Goal: Task Accomplishment & Management: Manage account settings

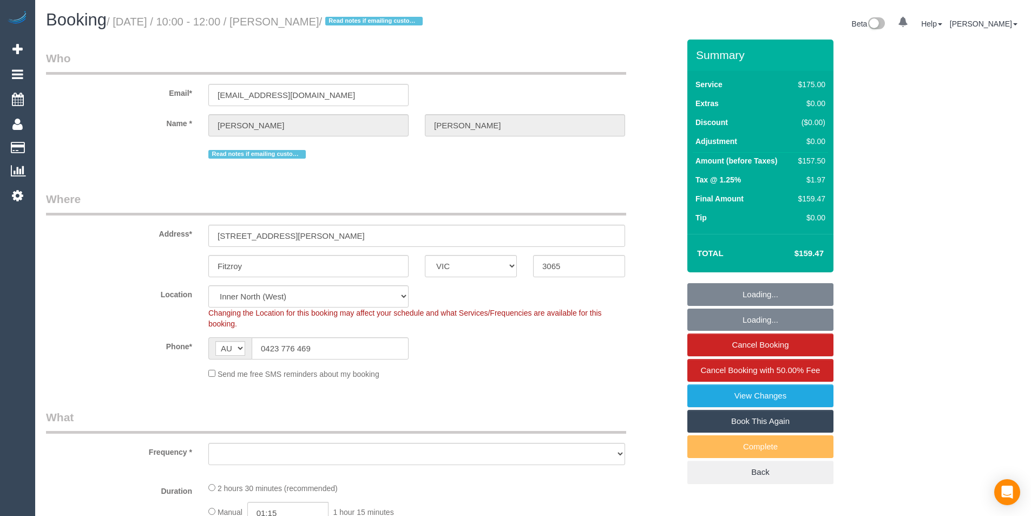
select select "VIC"
select select "object:768"
select select "string:stripe-pm_1RwAgL2GScqysDRVYXCM4ZXF"
select select "spot1"
select select "number:28"
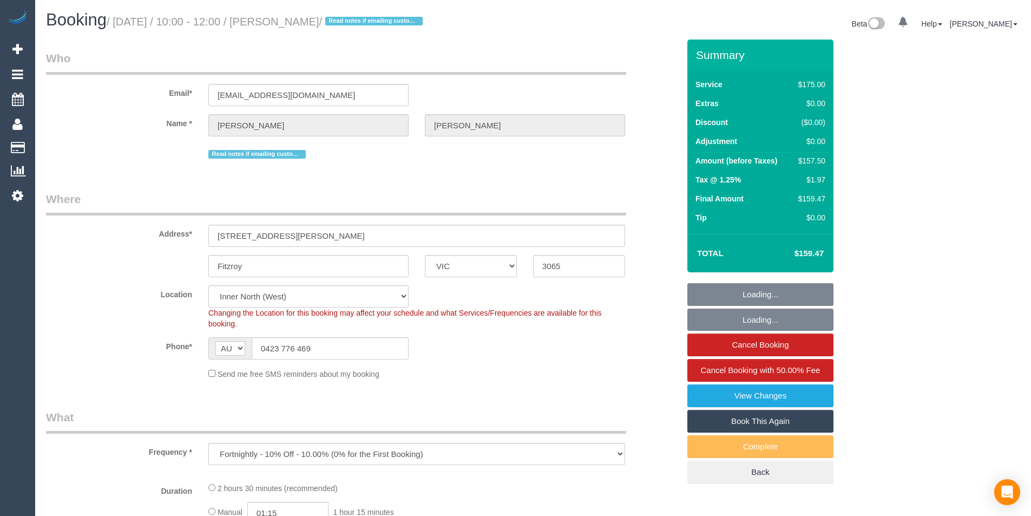
select select "object:776"
select select "150"
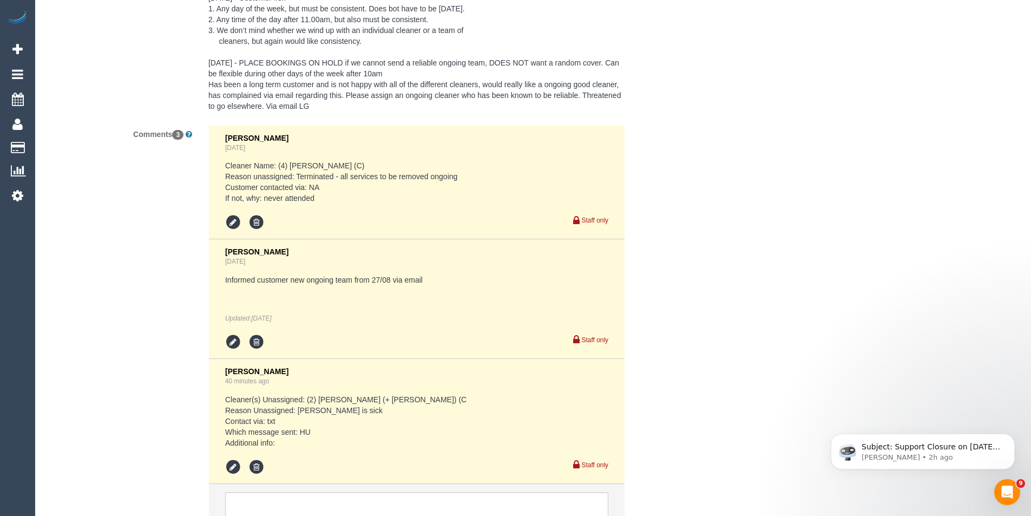
scroll to position [2131, 0]
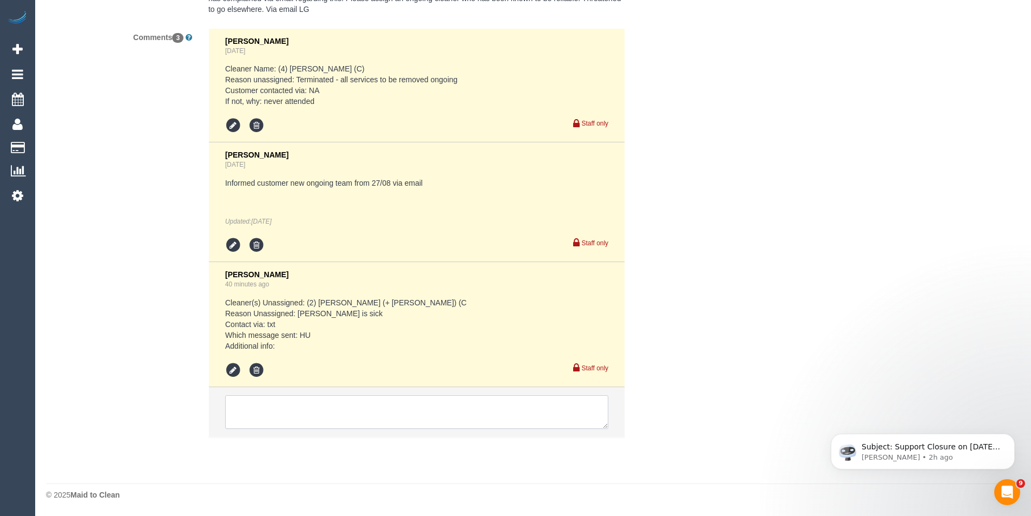
click at [304, 406] on textarea at bounding box center [416, 412] width 383 height 34
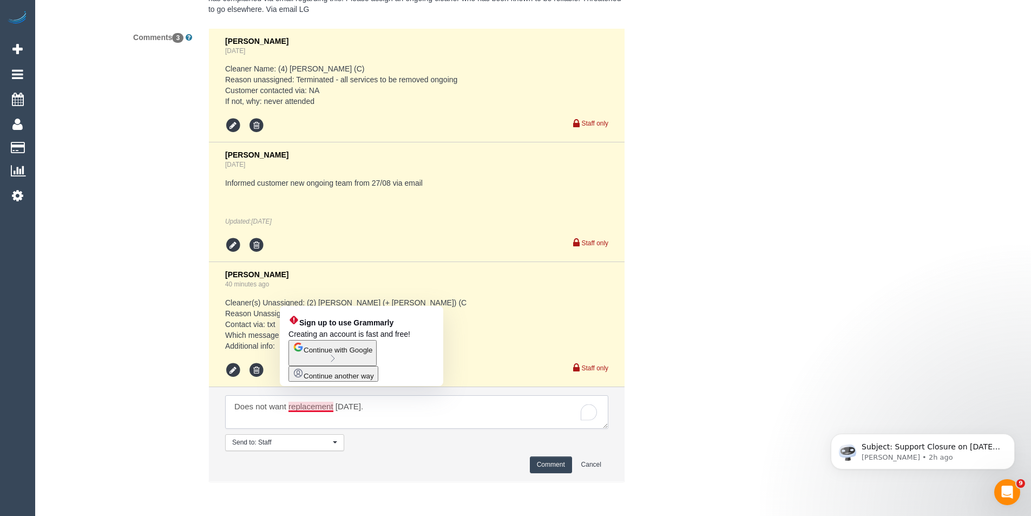
drag, startPoint x: 328, startPoint y: 407, endPoint x: 321, endPoint y: 415, distance: 10.3
click at [321, 415] on textarea "To enrich screen reader interactions, please activate Accessibility in Grammarl…" at bounding box center [416, 412] width 383 height 34
click at [369, 403] on textarea "To enrich screen reader interactions, please activate Accessibility in Grammarl…" at bounding box center [416, 412] width 383 height 34
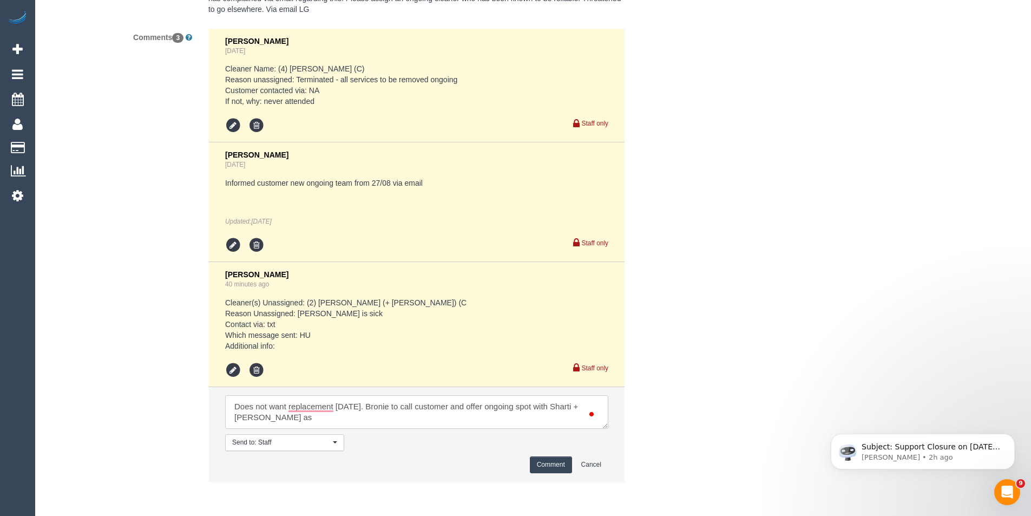
click at [546, 408] on textarea "To enrich screen reader interactions, please activate Accessibility in Grammarl…" at bounding box center [416, 412] width 383 height 34
click at [273, 421] on textarea "To enrich screen reader interactions, please activate Accessibility in Grammarl…" at bounding box center [416, 412] width 383 height 34
type textarea "Does not want replacement today. Bronie to call customer and offer ongoing spot…"
click at [556, 462] on button "Comment" at bounding box center [551, 464] width 42 height 17
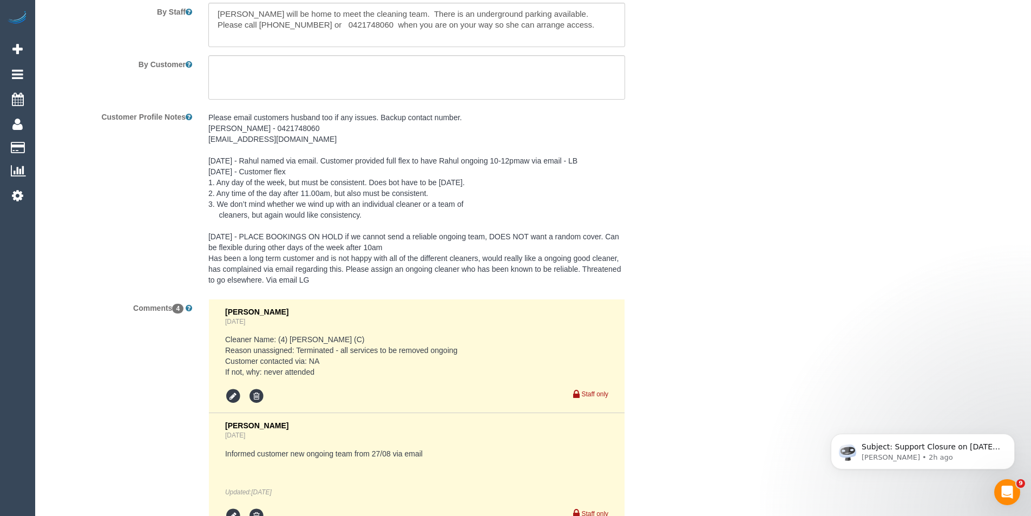
scroll to position [1536, 0]
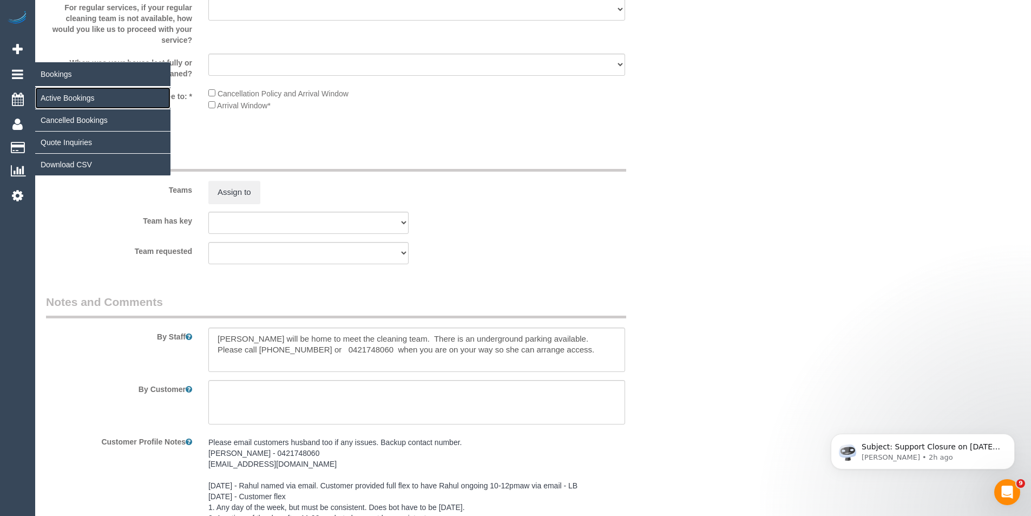
click at [49, 98] on link "Active Bookings" at bounding box center [102, 98] width 135 height 22
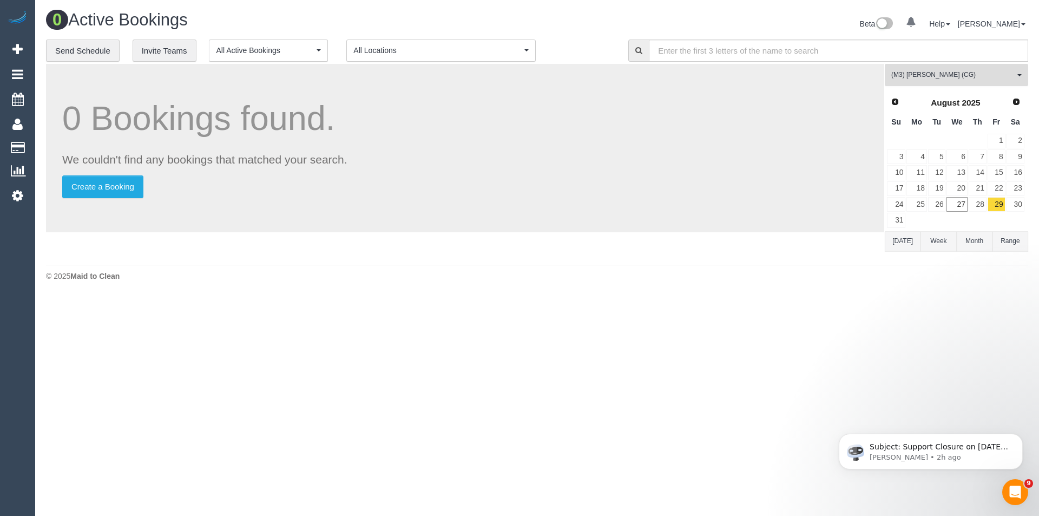
click at [968, 70] on button "(M3) Adnan (CG) All Teams" at bounding box center [956, 75] width 143 height 22
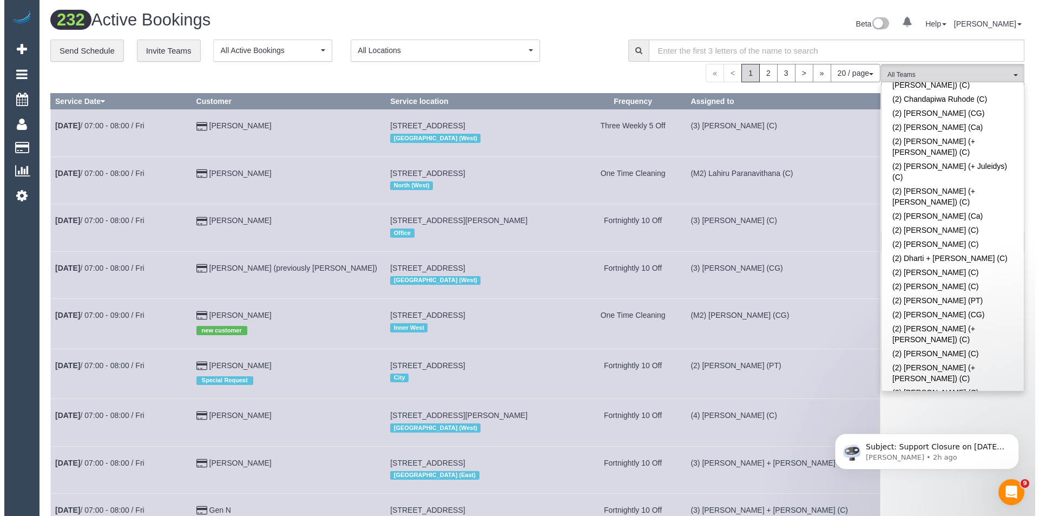
scroll to position [452, 0]
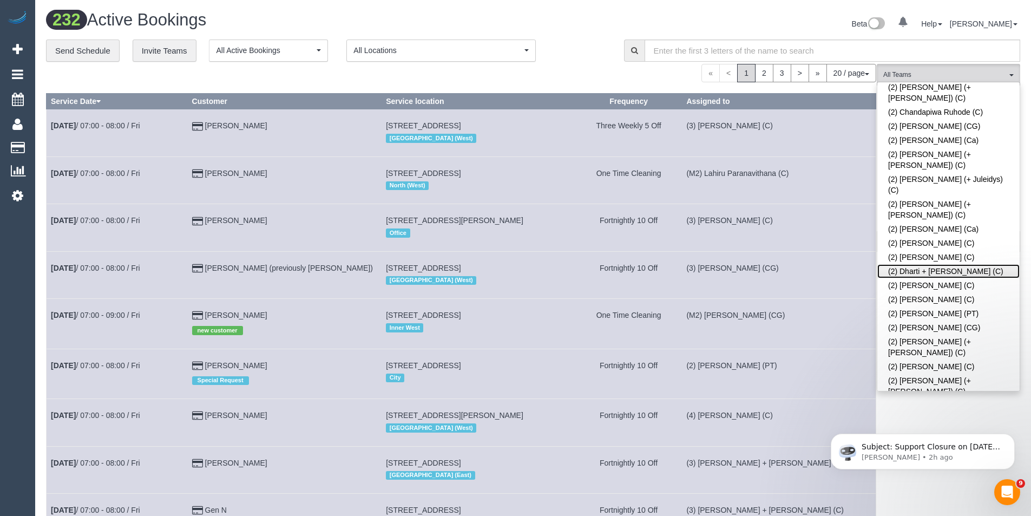
click at [935, 264] on link "(2) Dharti + Kishan (C)" at bounding box center [948, 271] width 142 height 14
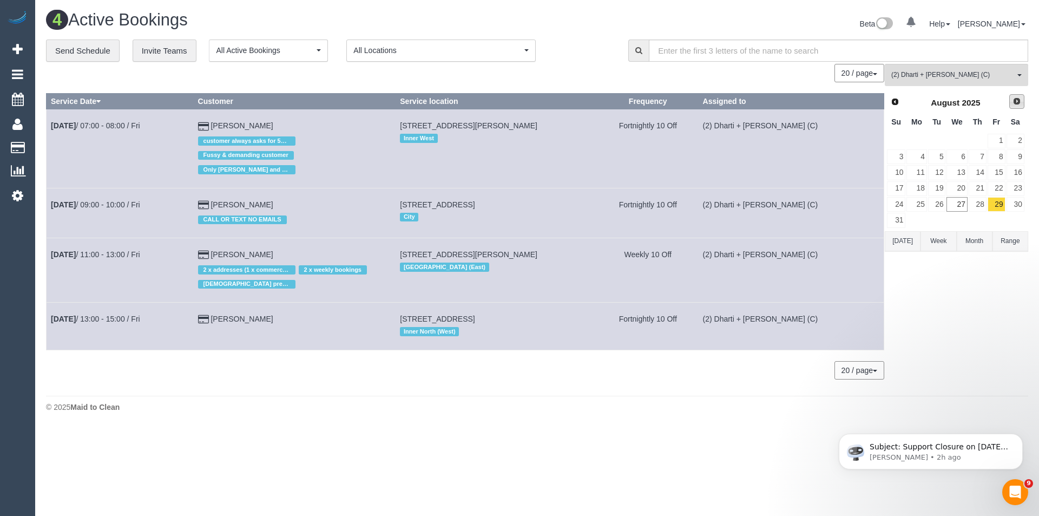
click at [1014, 101] on span "Next" at bounding box center [1016, 101] width 9 height 9
click at [956, 159] on link "10" at bounding box center [956, 156] width 21 height 15
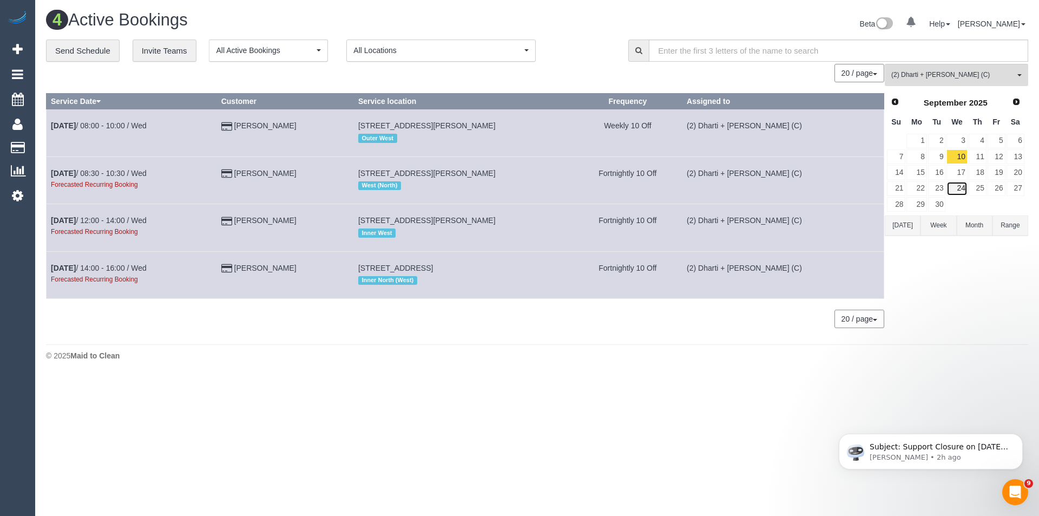
click at [964, 187] on link "24" at bounding box center [956, 188] width 21 height 15
click at [341, 330] on div "0 Bookings found. We couldn't find any bookings that matched your search. Creat…" at bounding box center [465, 201] width 839 height 275
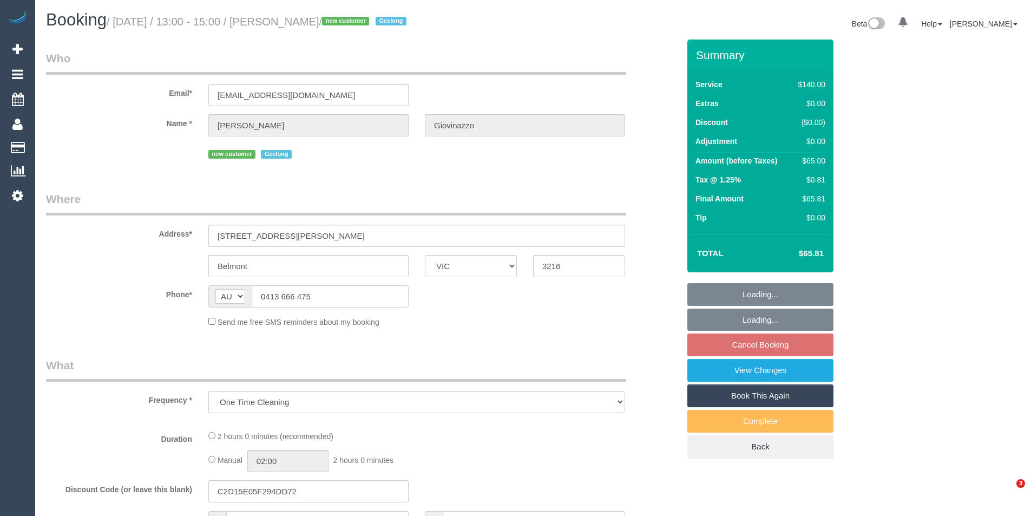
select select "VIC"
select select "string:stripe-pm_1RzSEy2GScqysDRV07uykih9"
select select "spot7"
select select "number:28"
select select "number:14"
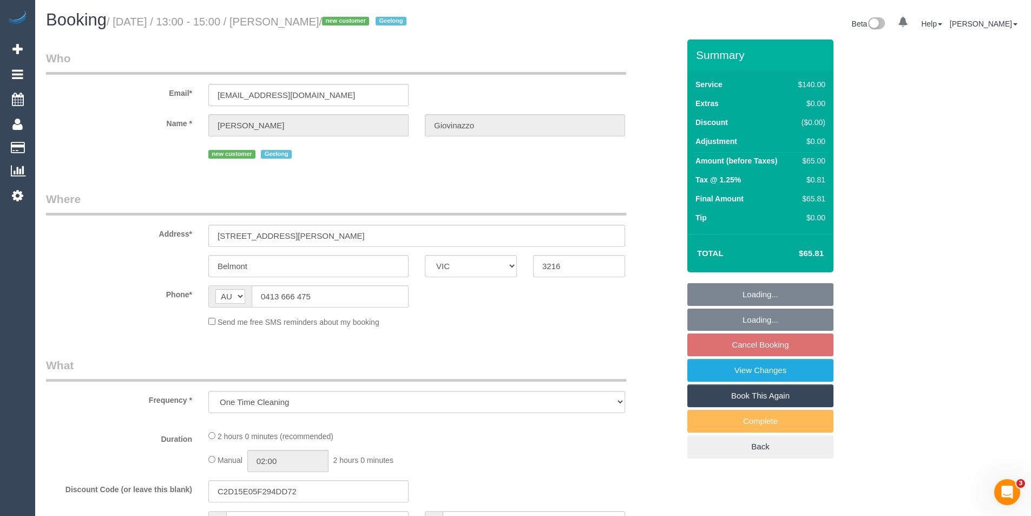
select select "number:18"
select select "number:22"
select select "number:13"
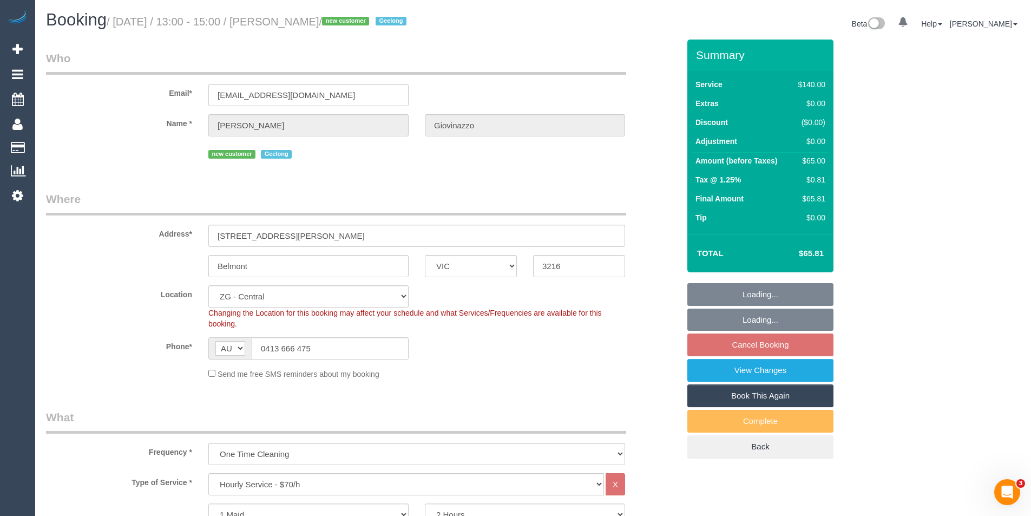
select select "object:913"
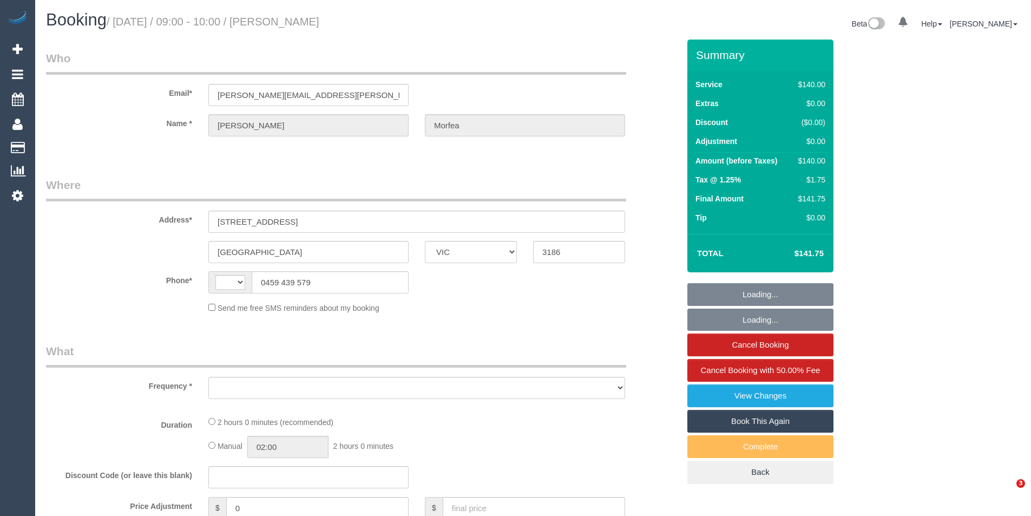
select select "VIC"
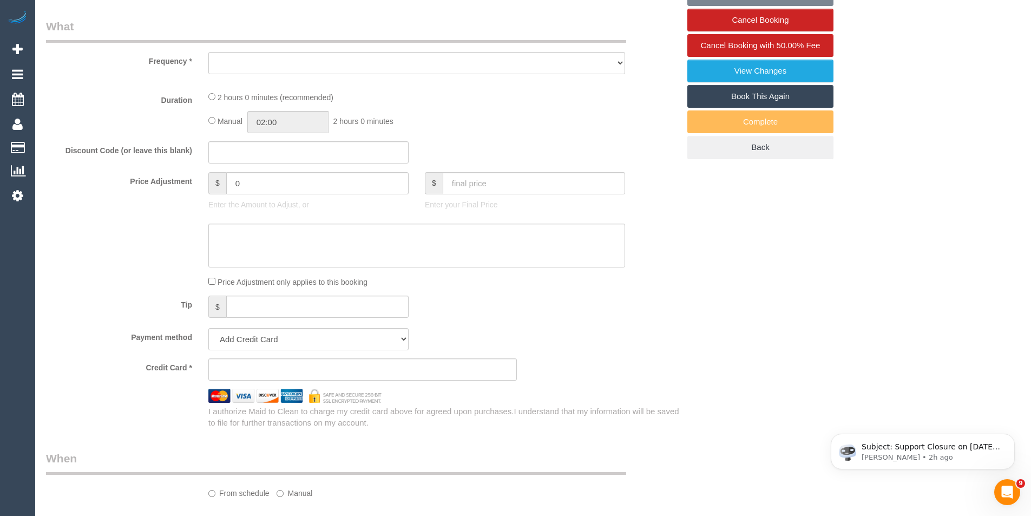
scroll to position [377, 0]
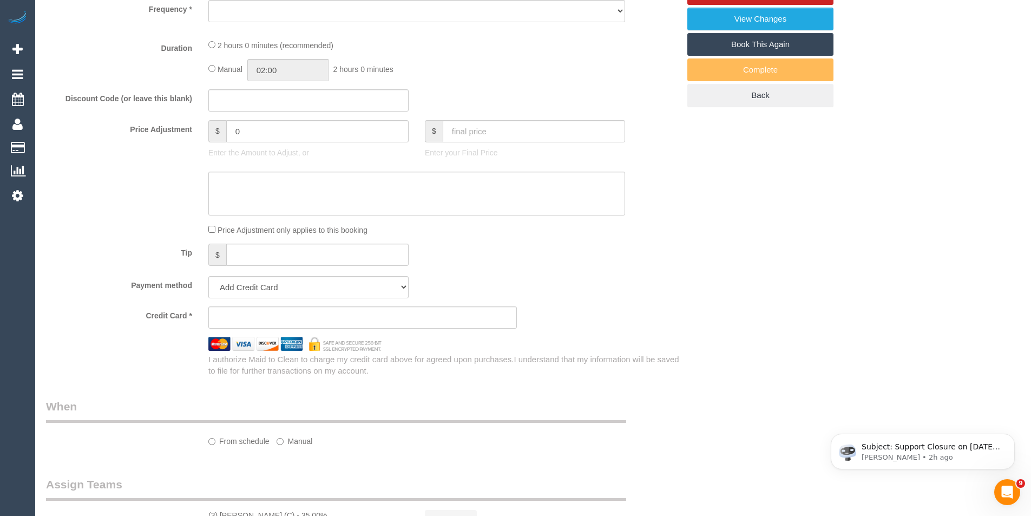
select select "string:AU"
select select "object:594"
select select "string:stripe-pm_1RnSkD2GScqysDRV5UZJahHU"
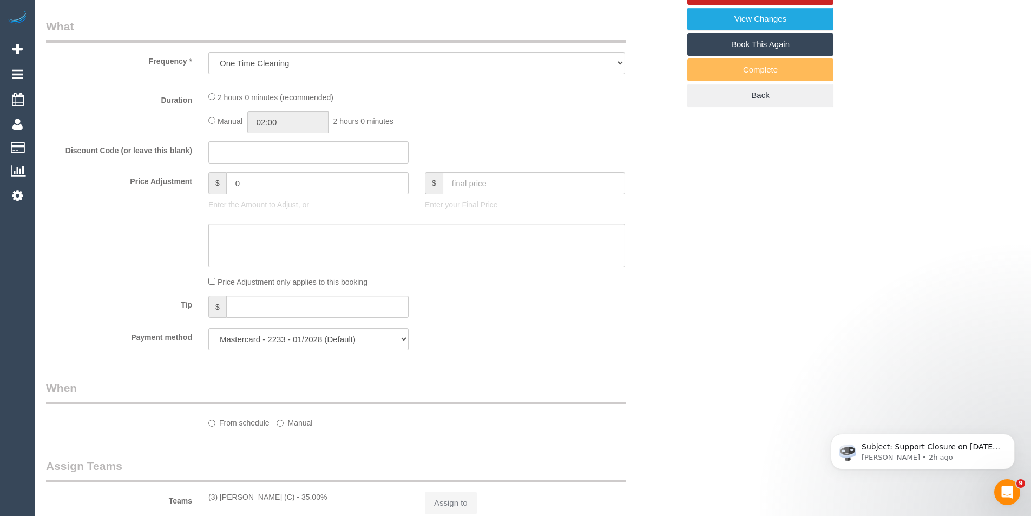
select select "number:27"
select select "number:14"
select select "number:19"
select select "number:22"
select select "number:12"
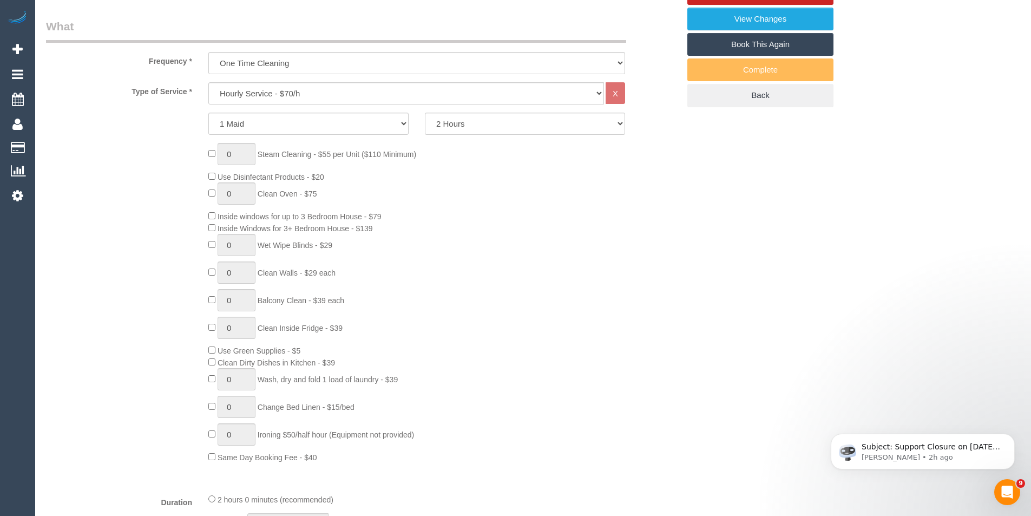
select select "object:909"
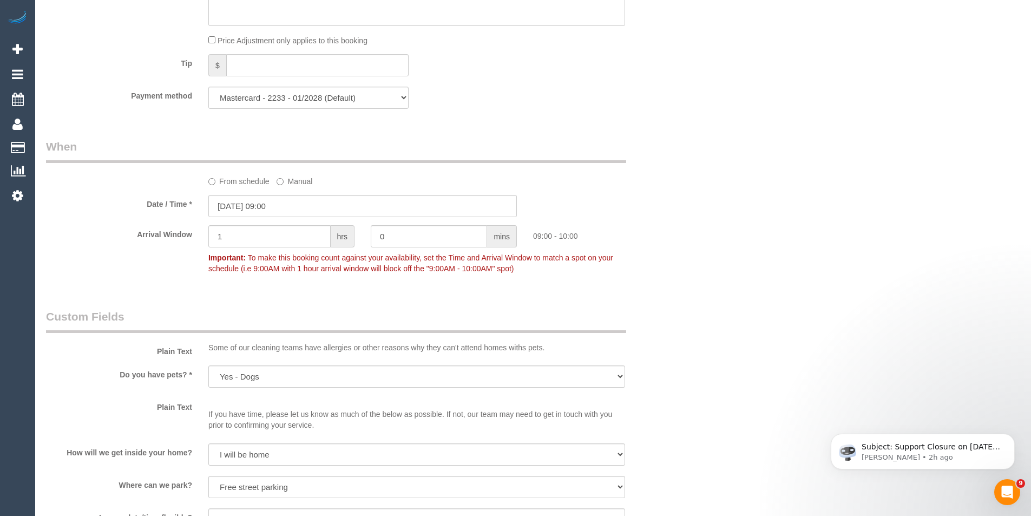
scroll to position [749, 0]
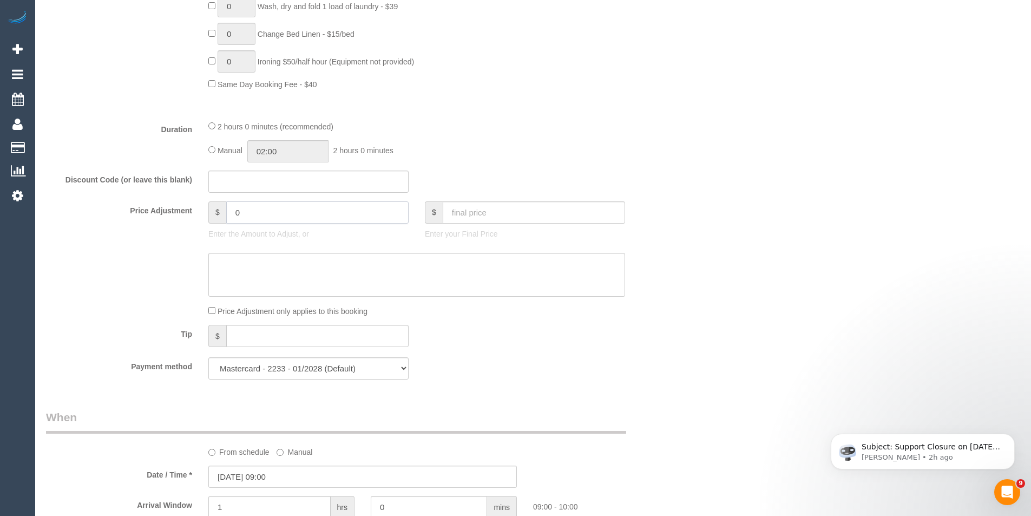
drag, startPoint x: 159, startPoint y: 220, endPoint x: 129, endPoint y: 213, distance: 31.1
click at [150, 220] on div "Price Adjustment $ 0 Enter the Amount to Adjust, or $ Enter your Final Price" at bounding box center [362, 222] width 649 height 43
type input "-40"
click at [292, 280] on textarea at bounding box center [416, 275] width 417 height 44
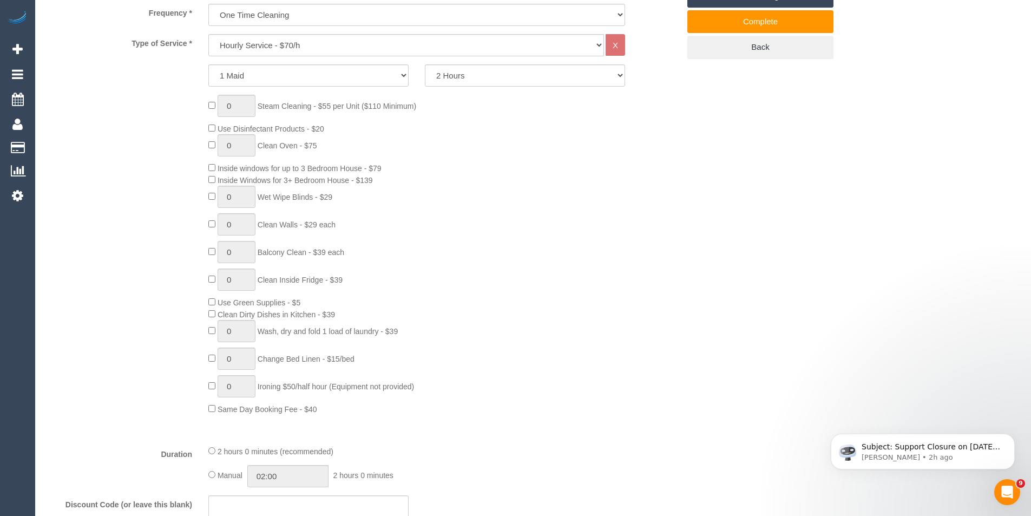
scroll to position [0, 0]
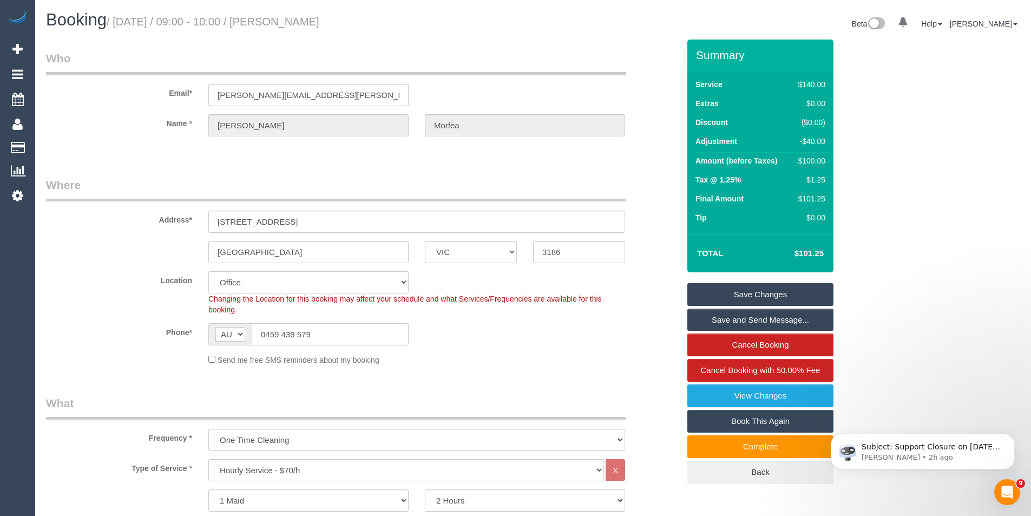
type textarea "27/8/25 - early bird discount. Moved off Tues due to SDC - BB"
click at [759, 293] on link "Save Changes" at bounding box center [760, 294] width 146 height 23
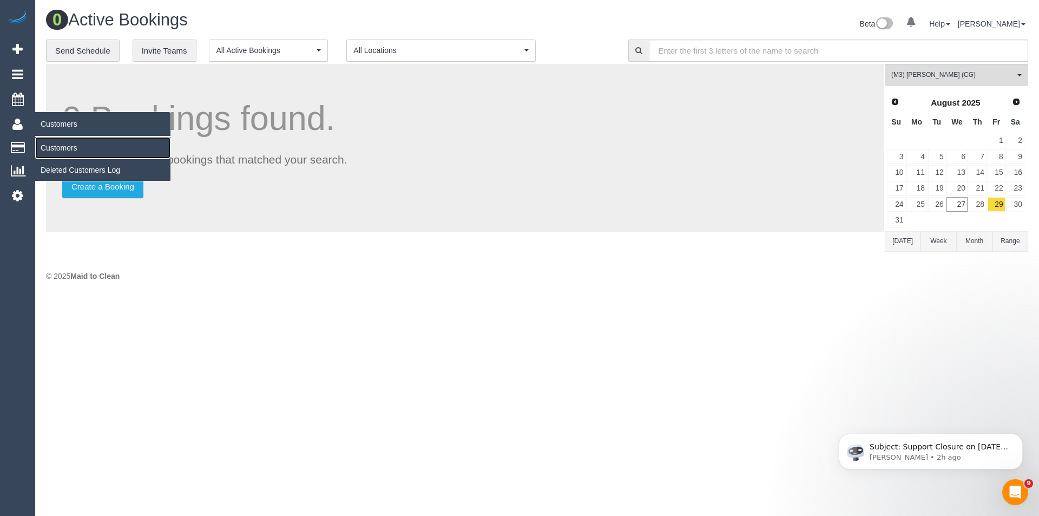
click at [65, 146] on link "Customers" at bounding box center [102, 148] width 135 height 22
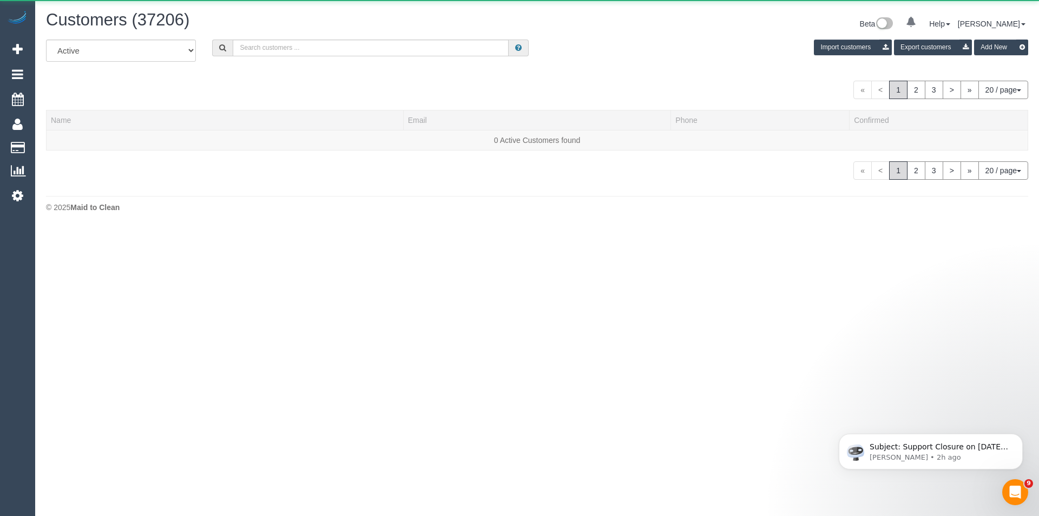
click at [376, 40] on div "Customers (37206) Beta 0 Your Notifications You have 0 alerts Help Help Docs Ta…" at bounding box center [537, 114] width 1004 height 228
click at [379, 46] on input "text" at bounding box center [371, 48] width 276 height 17
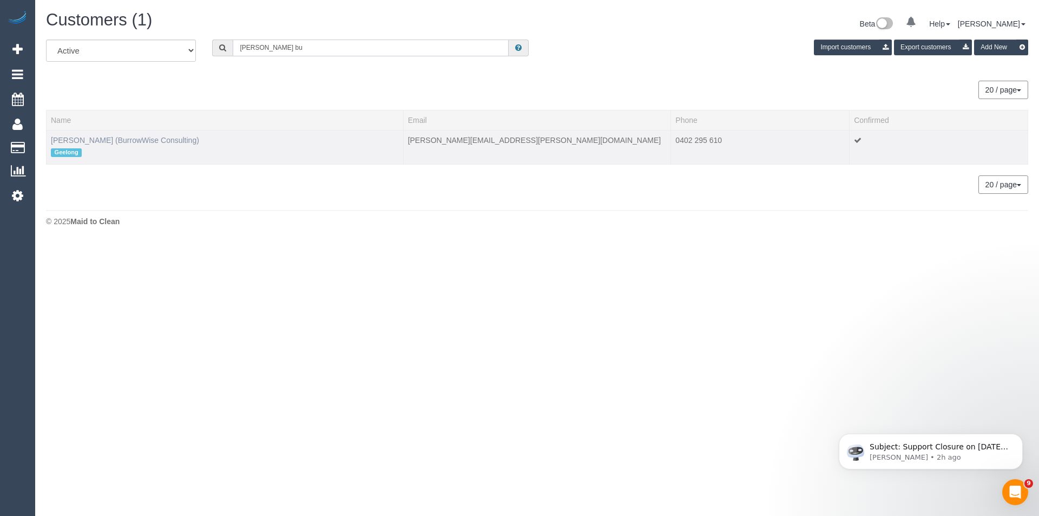
type input "Kerrie bu"
click at [167, 140] on link "Kerrie Bubb (BurrowWise Consulting)" at bounding box center [125, 140] width 148 height 9
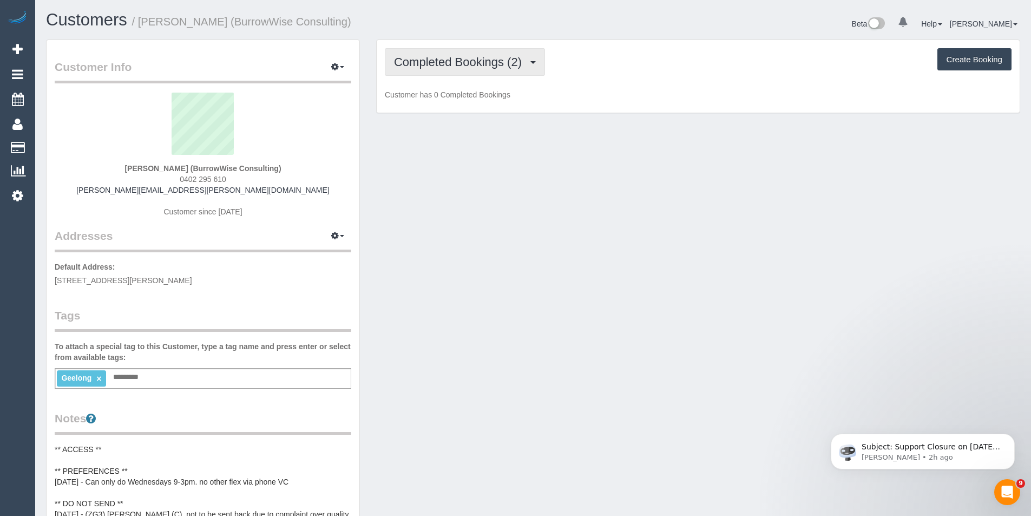
click at [504, 64] on span "Completed Bookings (2)" at bounding box center [460, 62] width 133 height 14
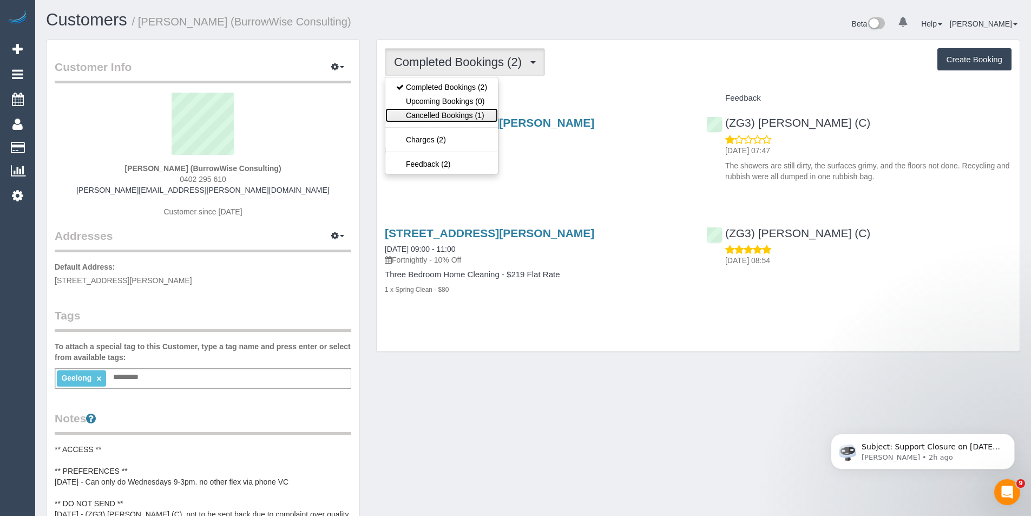
click at [472, 115] on link "Cancelled Bookings (1)" at bounding box center [441, 115] width 113 height 14
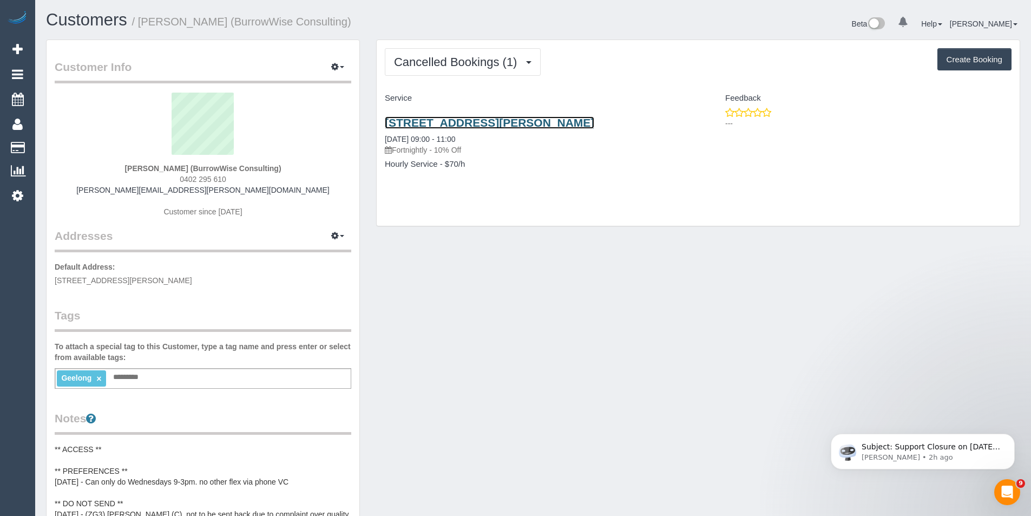
click at [519, 123] on link "61 Bailey Street, 21, Belmont, VIC 3216" at bounding box center [489, 122] width 209 height 12
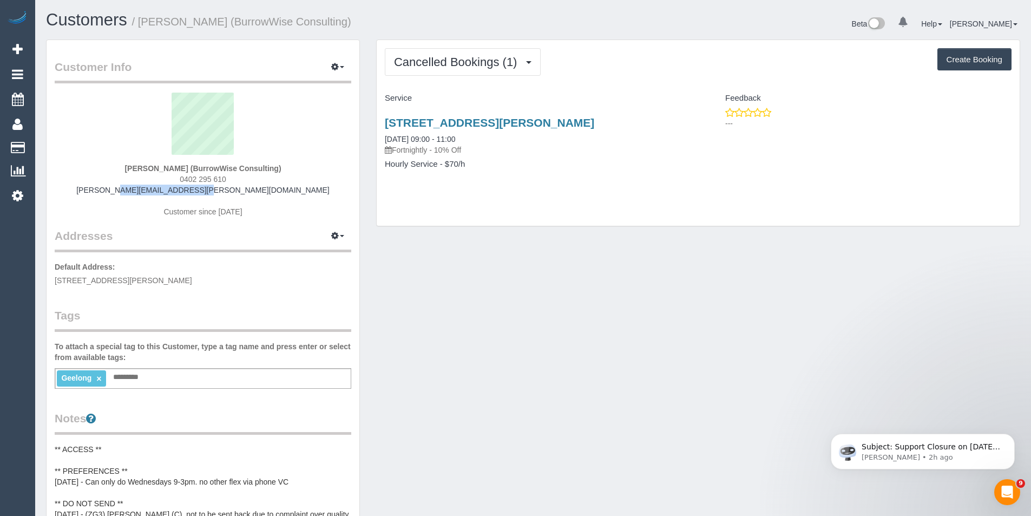
drag, startPoint x: 256, startPoint y: 188, endPoint x: 162, endPoint y: 192, distance: 94.2
click at [162, 192] on div "Kerrie Bubb (BurrowWise Consulting) 0402 295 610 kerrie.bubb@gmail.com Customer…" at bounding box center [203, 160] width 297 height 135
copy link "kerrie.bubb@gmail.com"
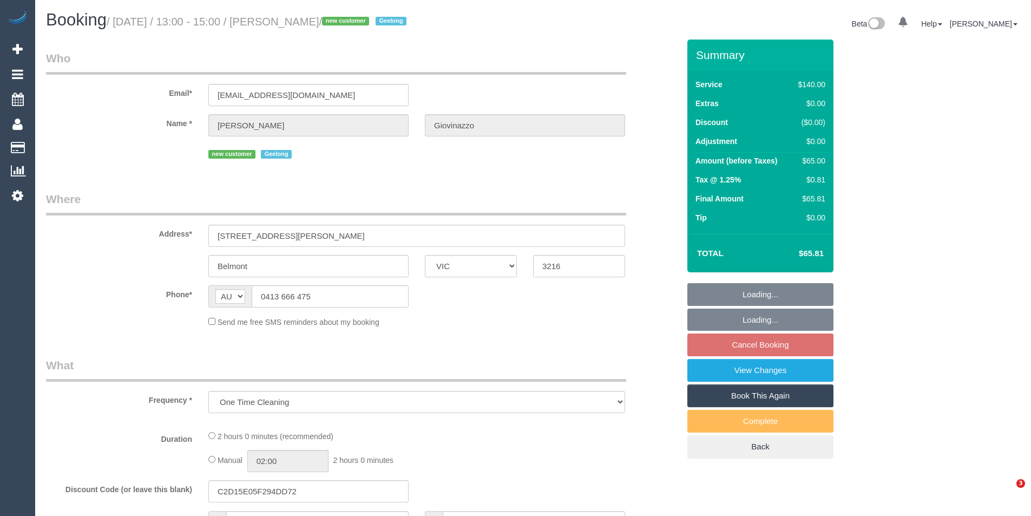
select select "VIC"
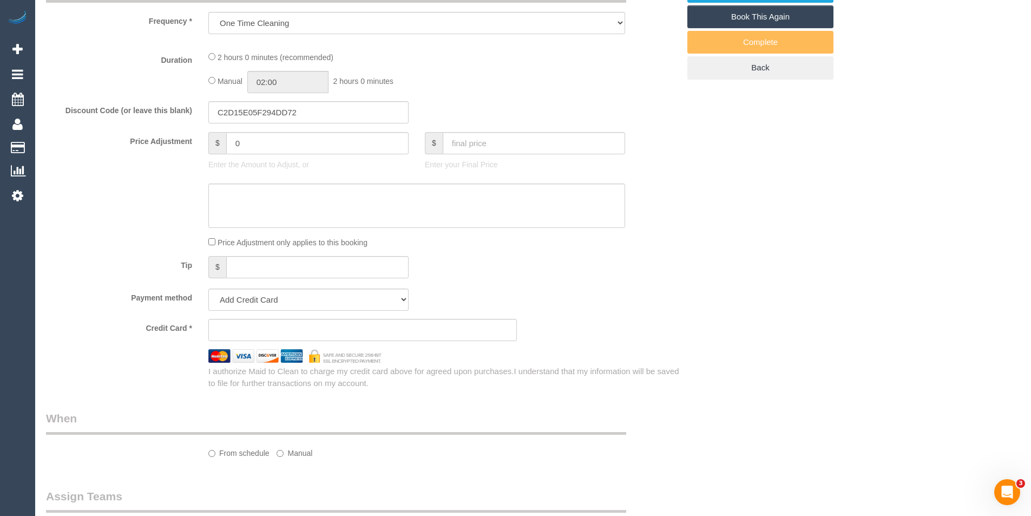
select select "string:stripe-pm_1RzSEy2GScqysDRV07uykih9"
select select "number:28"
select select "number:14"
select select "number:18"
select select "number:22"
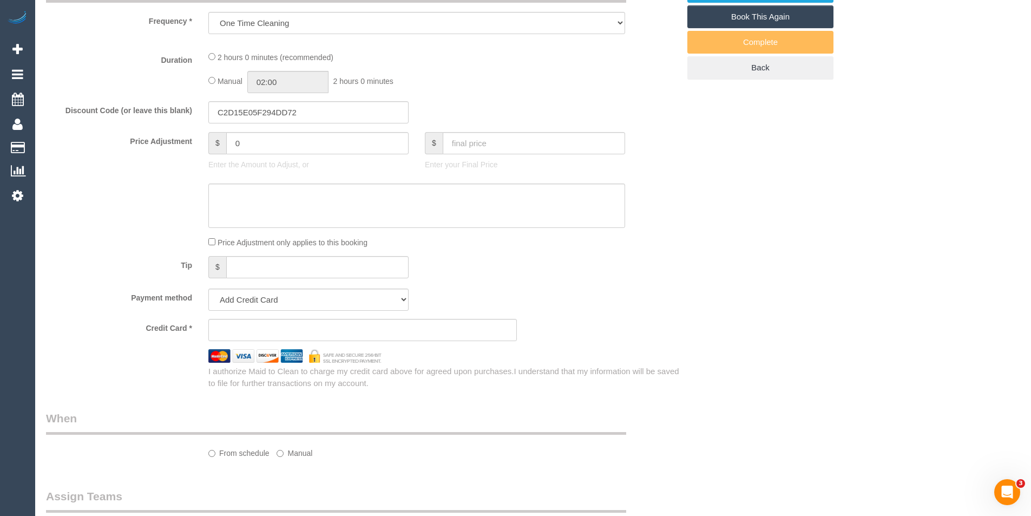
select select "number:13"
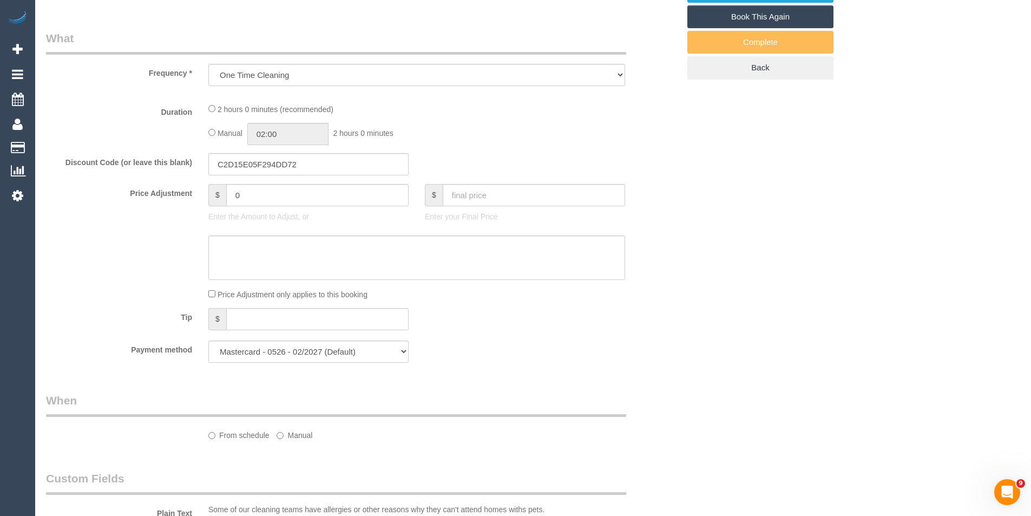
select select "object:744"
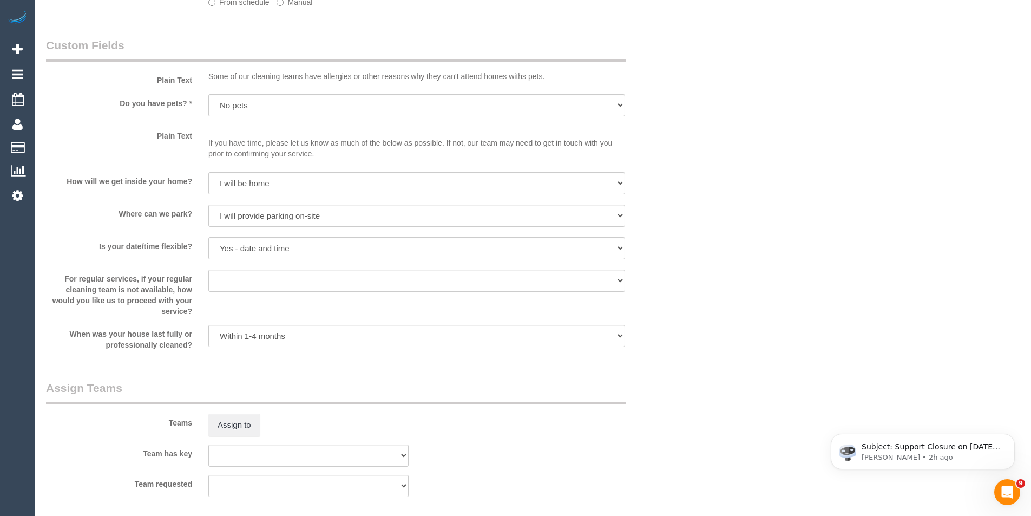
select select "spot7"
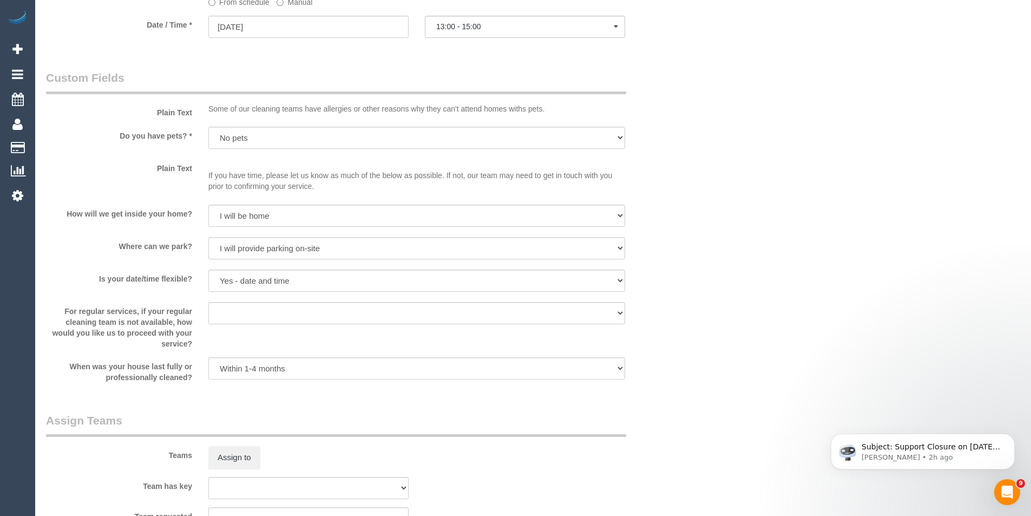
scroll to position [1548, 0]
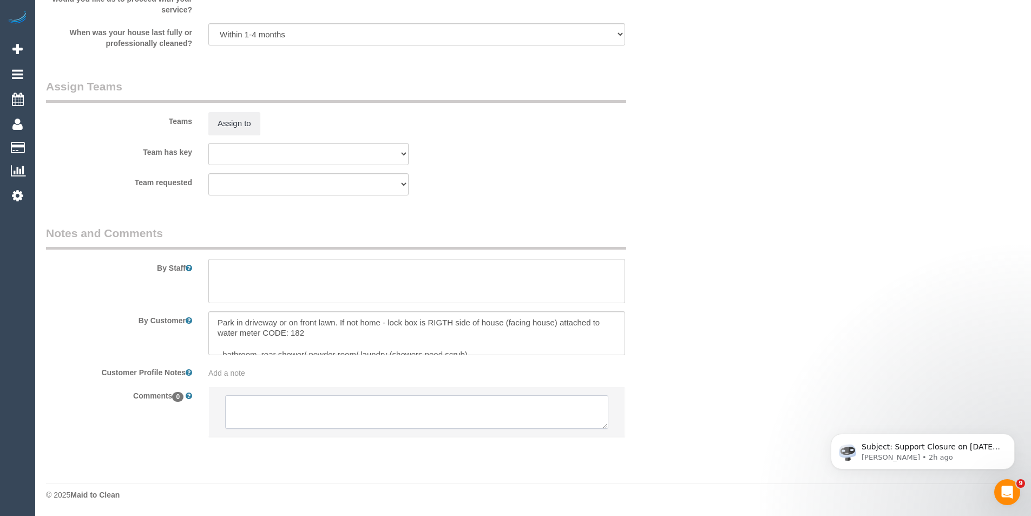
click at [359, 425] on textarea at bounding box center [416, 412] width 383 height 34
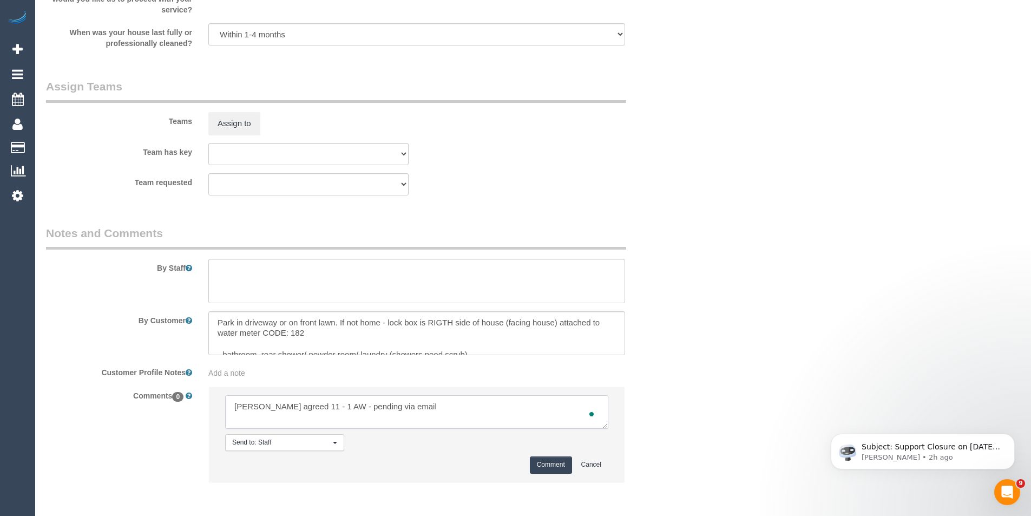
type textarea "[PERSON_NAME] agreed 11 - 1 AW - pending via email"
click at [546, 468] on button "Comment" at bounding box center [551, 464] width 42 height 17
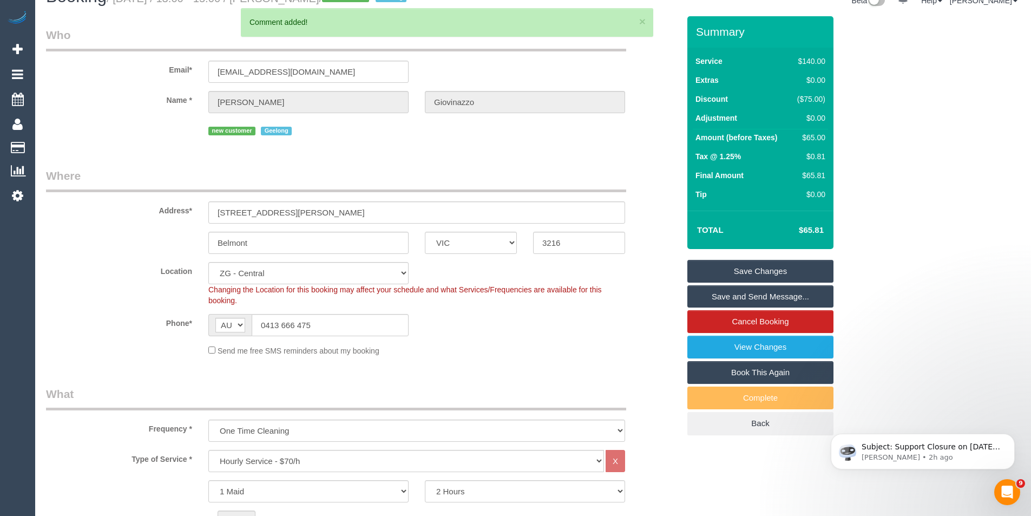
scroll to position [0, 0]
